Goal: Task Accomplishment & Management: Use online tool/utility

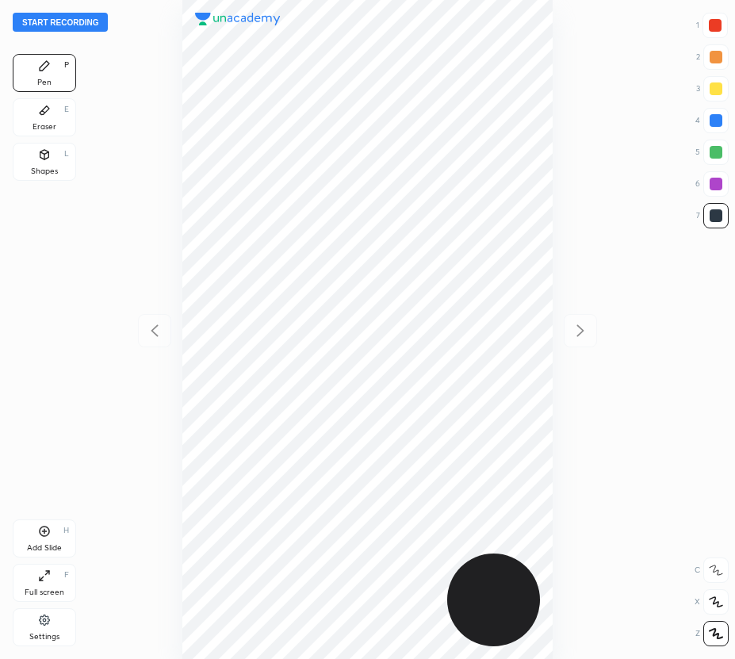
scroll to position [659, 482]
click at [72, 23] on button "Start recording" at bounding box center [60, 22] width 95 height 19
drag, startPoint x: 716, startPoint y: 22, endPoint x: 562, endPoint y: 73, distance: 162.1
click at [716, 23] on div at bounding box center [715, 25] width 13 height 13
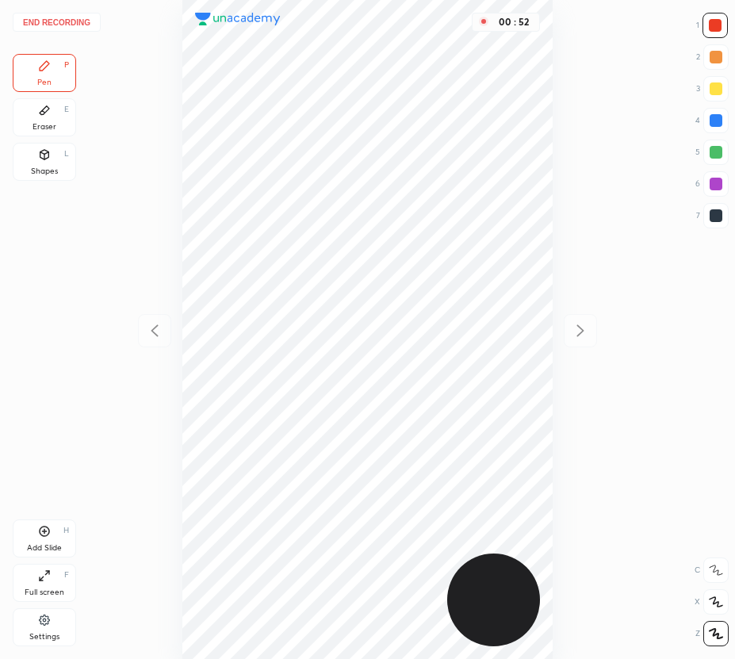
drag, startPoint x: 716, startPoint y: 149, endPoint x: 593, endPoint y: 186, distance: 129.3
click at [716, 150] on div at bounding box center [716, 152] width 13 height 13
click at [716, 179] on div at bounding box center [716, 184] width 13 height 13
drag, startPoint x: 712, startPoint y: 117, endPoint x: 566, endPoint y: 298, distance: 232.5
click at [712, 117] on div at bounding box center [716, 120] width 13 height 13
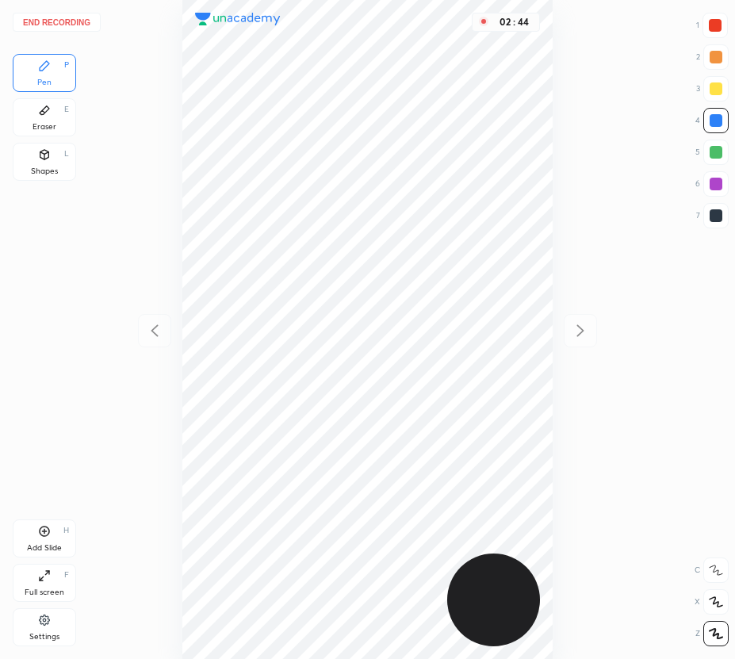
click at [71, 20] on button "End recording" at bounding box center [57, 22] width 88 height 19
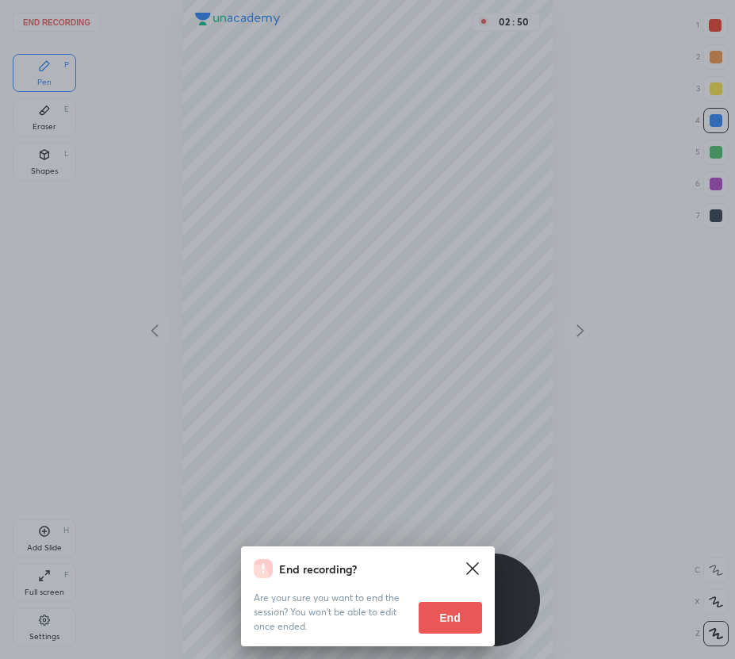
click at [368, 262] on div "End recording? Are your sure you want to end the session? You won’t be able to …" at bounding box center [367, 329] width 735 height 659
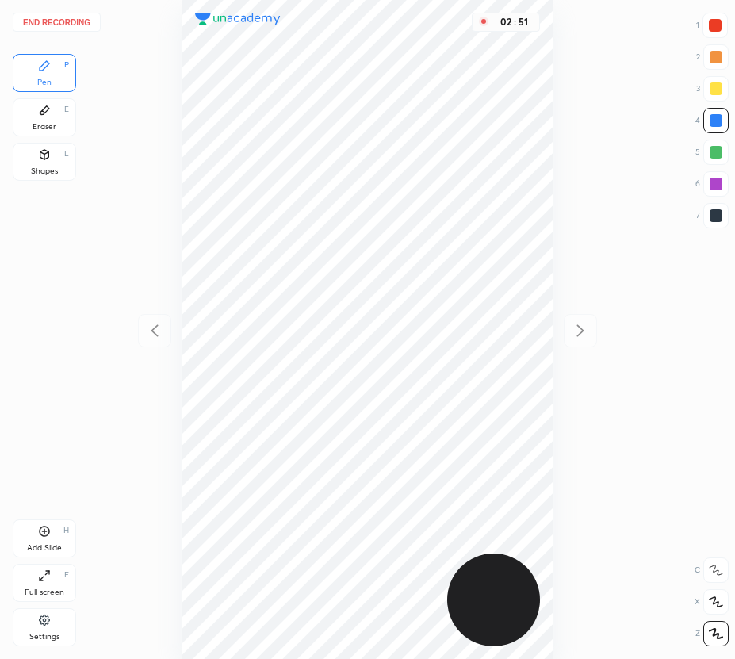
click at [62, 22] on button "End recording" at bounding box center [57, 22] width 88 height 19
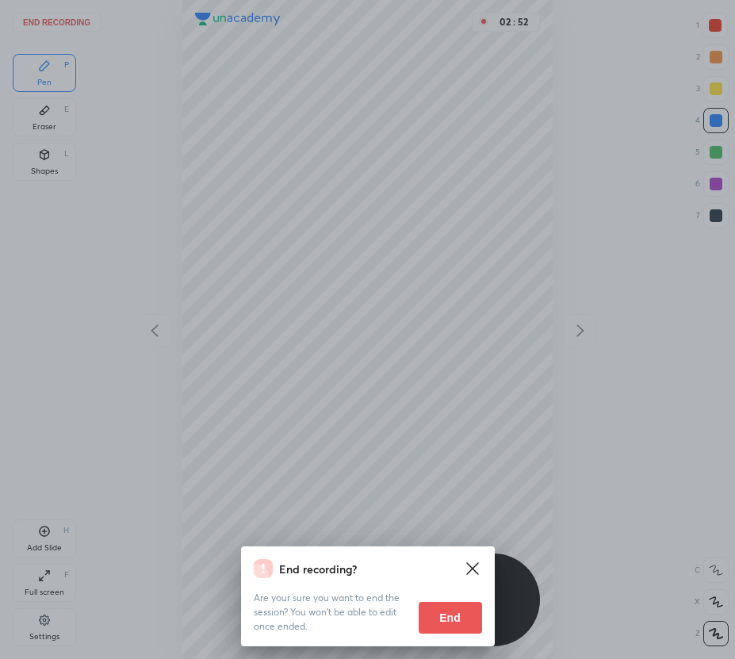
drag, startPoint x: 459, startPoint y: 624, endPoint x: 436, endPoint y: 561, distance: 66.8
click at [459, 622] on button "End" at bounding box center [450, 618] width 63 height 32
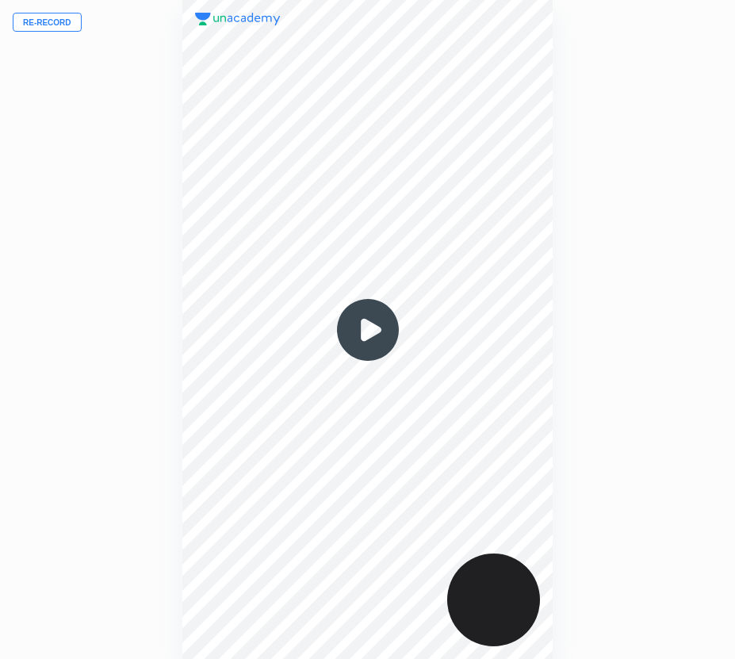
click at [36, 22] on button "Re-record" at bounding box center [47, 22] width 69 height 19
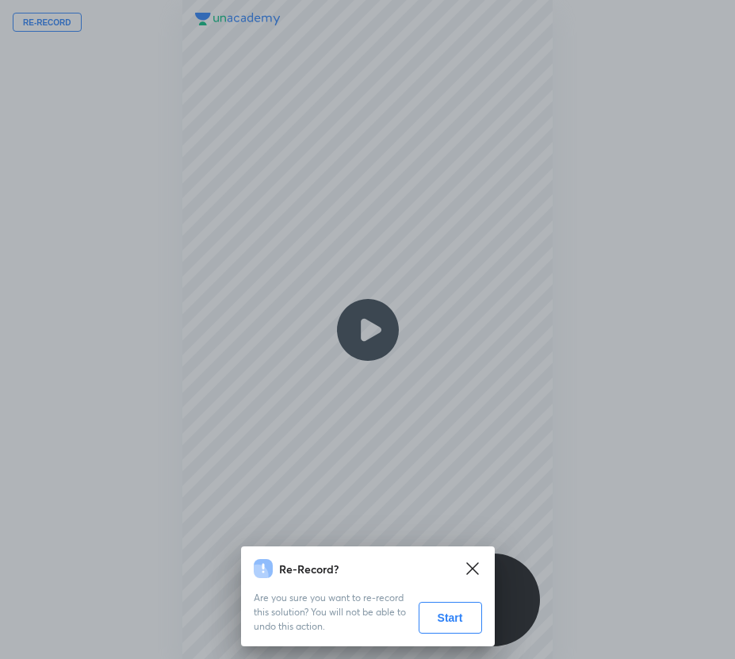
drag, startPoint x: 446, startPoint y: 612, endPoint x: 369, endPoint y: 616, distance: 77.1
click at [444, 612] on button "Start" at bounding box center [450, 618] width 63 height 32
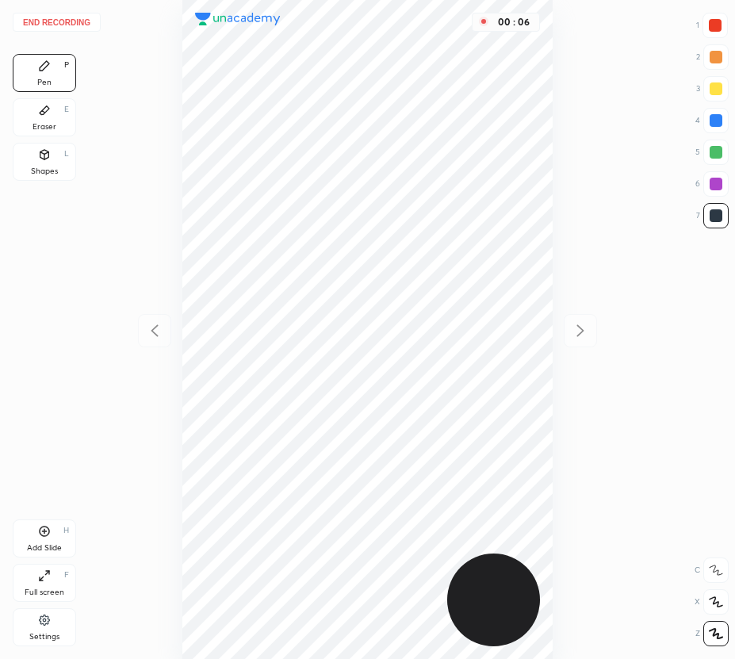
click at [720, 26] on div at bounding box center [715, 25] width 13 height 13
click at [714, 122] on div at bounding box center [716, 120] width 13 height 13
click at [713, 156] on div at bounding box center [716, 152] width 13 height 13
drag, startPoint x: 715, startPoint y: 219, endPoint x: 561, endPoint y: 343, distance: 197.5
click at [714, 221] on div at bounding box center [716, 215] width 13 height 13
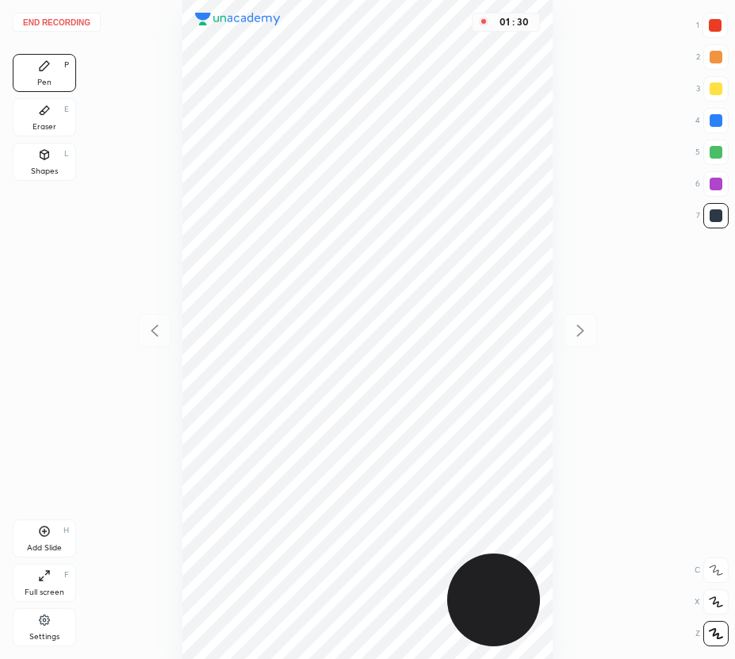
click at [48, 536] on icon at bounding box center [45, 532] width 10 height 10
click at [62, 24] on button "End recording" at bounding box center [57, 22] width 88 height 19
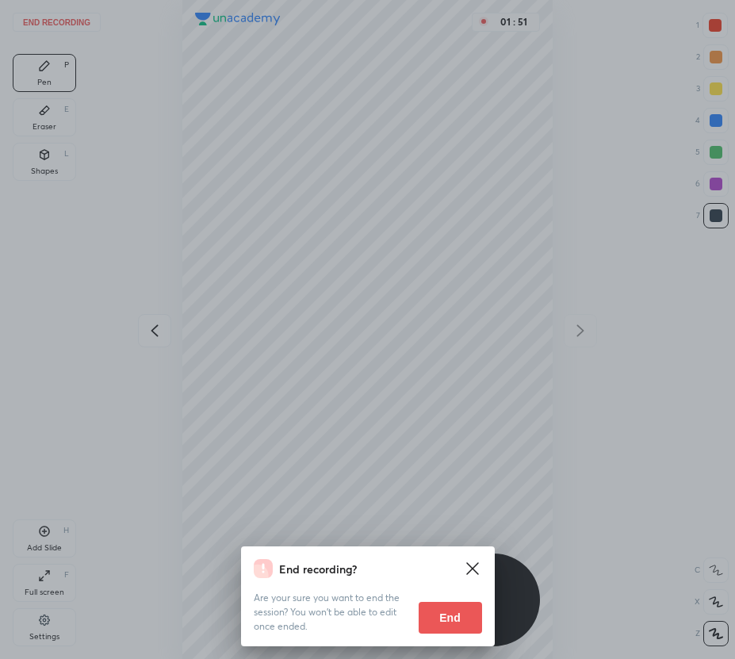
drag, startPoint x: 455, startPoint y: 612, endPoint x: 462, endPoint y: 607, distance: 8.4
click at [458, 613] on button "End" at bounding box center [450, 618] width 63 height 32
